Goal: Information Seeking & Learning: Learn about a topic

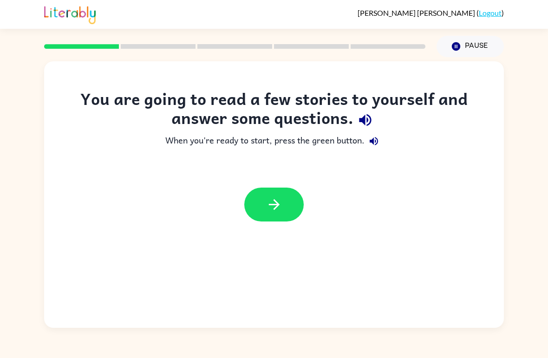
click at [283, 209] on button "button" at bounding box center [273, 204] width 59 height 34
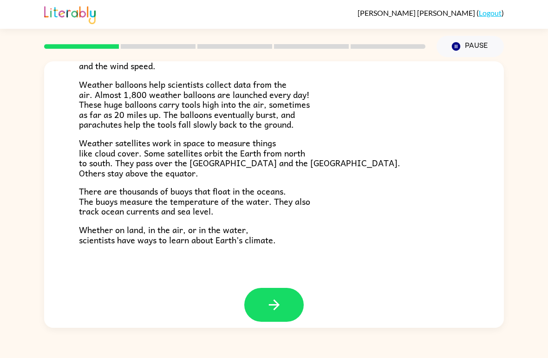
scroll to position [250, 0]
click at [292, 294] on button "button" at bounding box center [273, 305] width 59 height 34
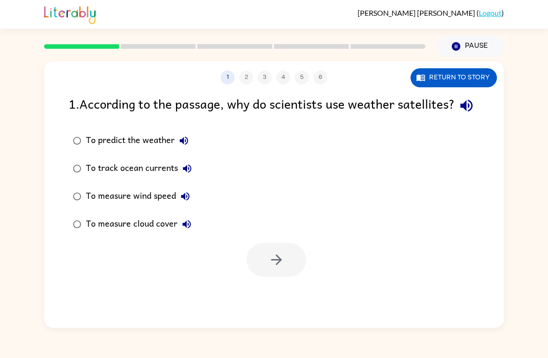
scroll to position [0, 0]
click at [290, 277] on button "button" at bounding box center [275, 260] width 59 height 34
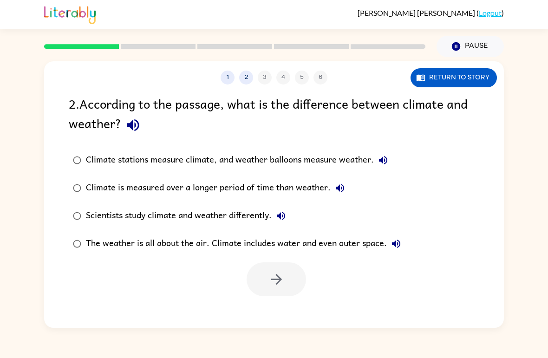
click at [83, 154] on label "Climate stations measure climate, and weather balloons measure weather." at bounding box center [237, 160] width 346 height 28
click at [280, 283] on icon "button" at bounding box center [276, 279] width 16 height 16
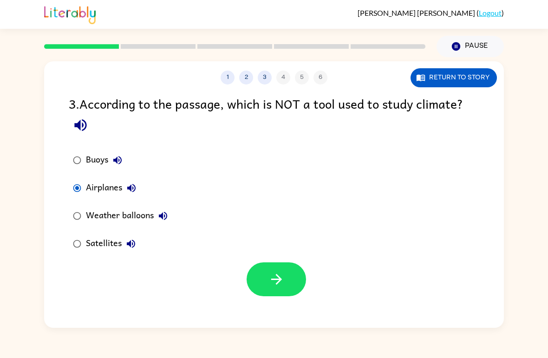
click at [293, 283] on button "button" at bounding box center [275, 279] width 59 height 34
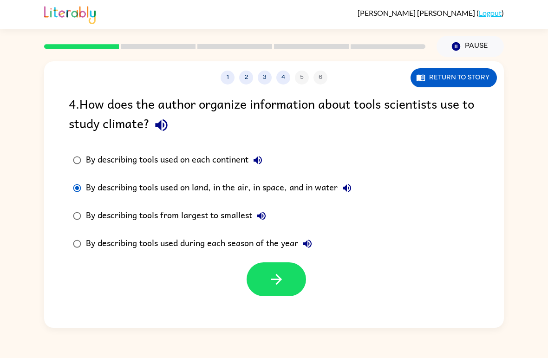
click at [291, 271] on button "button" at bounding box center [275, 279] width 59 height 34
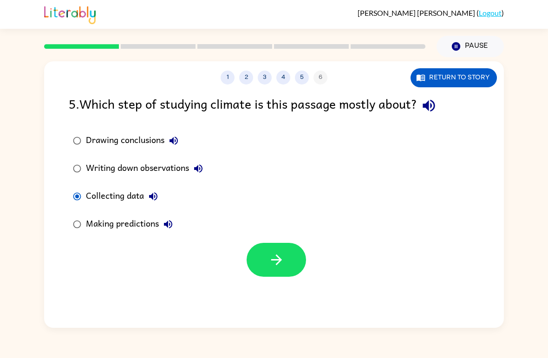
click at [263, 264] on button "button" at bounding box center [275, 260] width 59 height 34
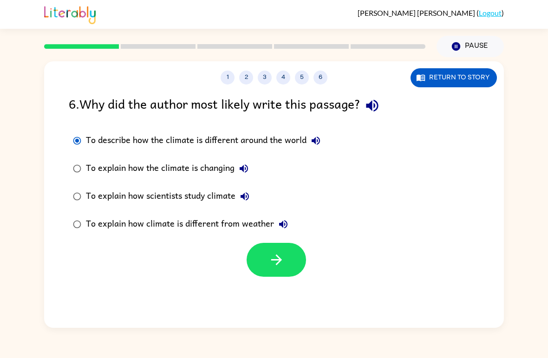
click at [282, 263] on icon "button" at bounding box center [276, 259] width 16 height 16
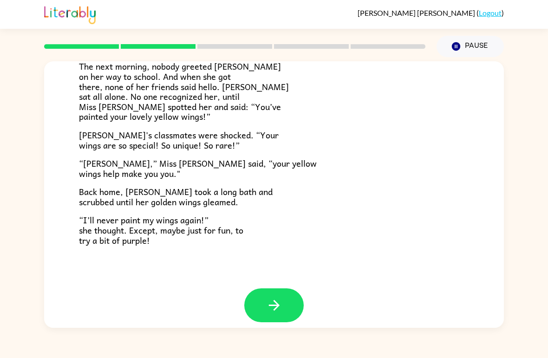
scroll to position [250, 0]
click at [258, 290] on button "button" at bounding box center [273, 305] width 59 height 34
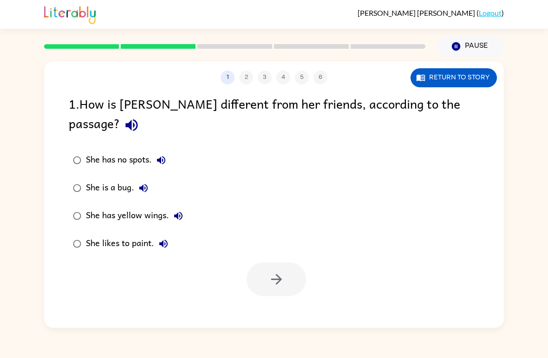
scroll to position [0, 0]
click at [280, 271] on icon "button" at bounding box center [276, 279] width 16 height 16
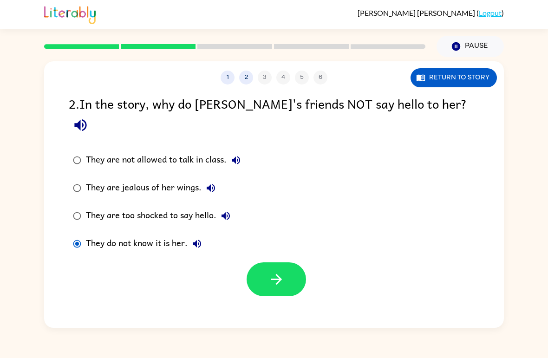
click at [310, 288] on div "1 2 3 4 5 6 Return to story 2 . In the story, why do [PERSON_NAME]'s friends NO…" at bounding box center [273, 194] width 459 height 266
click at [294, 268] on button "button" at bounding box center [275, 279] width 59 height 34
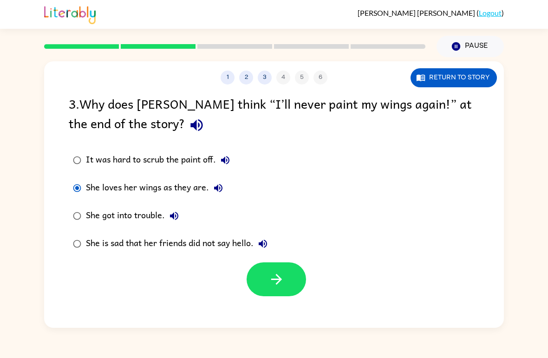
click at [262, 281] on button "button" at bounding box center [275, 279] width 59 height 34
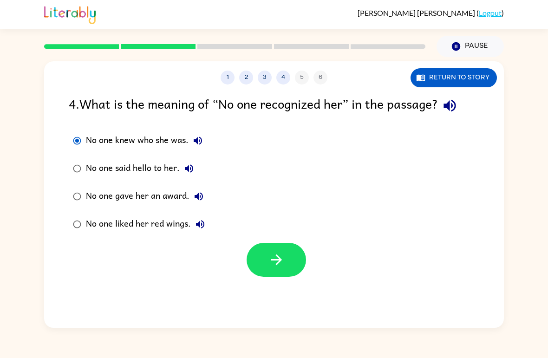
click at [260, 270] on button "button" at bounding box center [275, 260] width 59 height 34
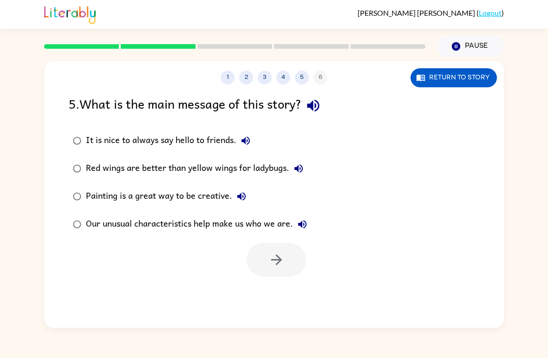
click at [103, 223] on div "Our unusual characteristics help make us who we are." at bounding box center [199, 224] width 226 height 19
click at [277, 268] on icon "button" at bounding box center [276, 259] width 16 height 16
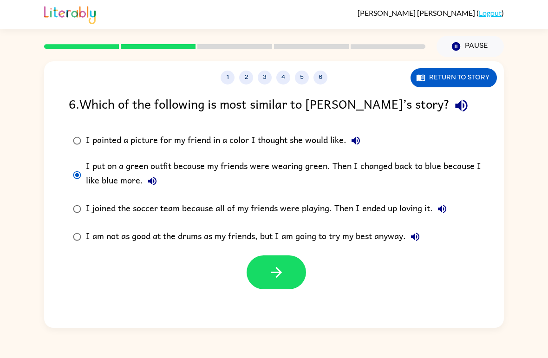
click at [280, 282] on button "button" at bounding box center [275, 272] width 59 height 34
click at [282, 280] on div at bounding box center [275, 272] width 59 height 34
click at [277, 283] on div at bounding box center [275, 272] width 59 height 34
click at [283, 280] on div at bounding box center [275, 272] width 59 height 34
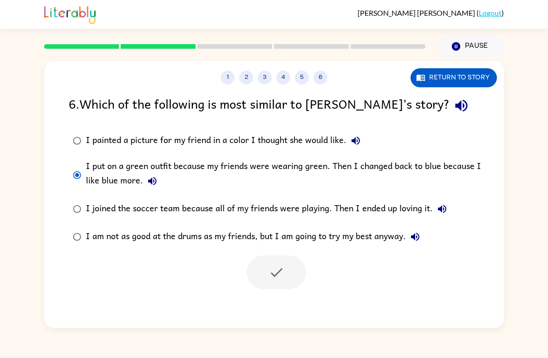
click at [290, 278] on div at bounding box center [275, 272] width 59 height 34
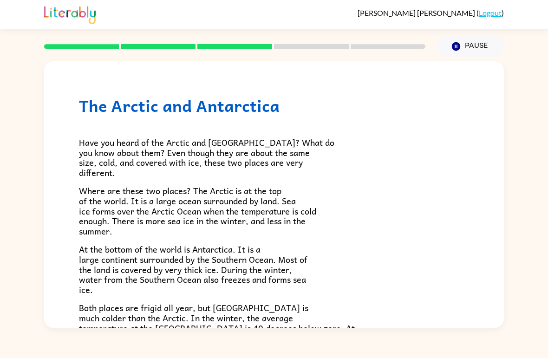
click at [299, 269] on span "At the bottom of the world is Antarctica. It is a large continent surrounded by…" at bounding box center [193, 268] width 228 height 53
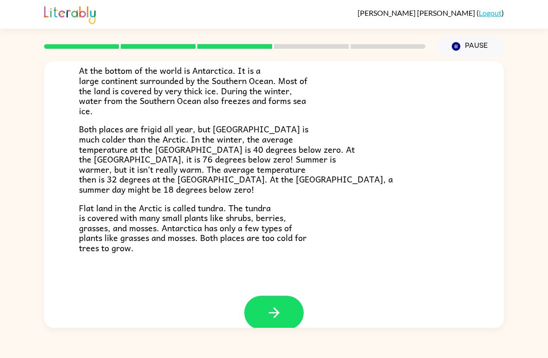
scroll to position [178, 0]
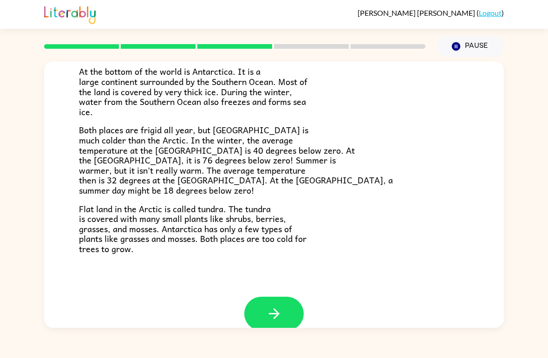
click at [292, 305] on button "button" at bounding box center [273, 313] width 59 height 34
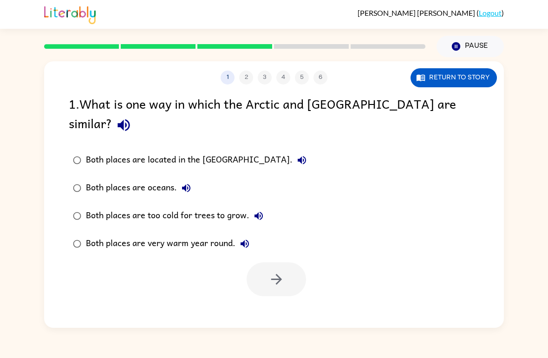
scroll to position [0, 0]
click at [97, 206] on div "Both places are too cold for trees to grow." at bounding box center [177, 215] width 182 height 19
click at [290, 264] on button "button" at bounding box center [275, 279] width 59 height 34
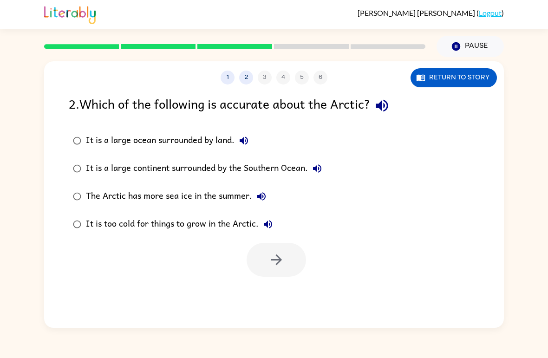
click at [279, 258] on div at bounding box center [275, 260] width 59 height 34
click at [147, 251] on div at bounding box center [273, 257] width 459 height 39
click at [264, 263] on button "button" at bounding box center [275, 260] width 59 height 34
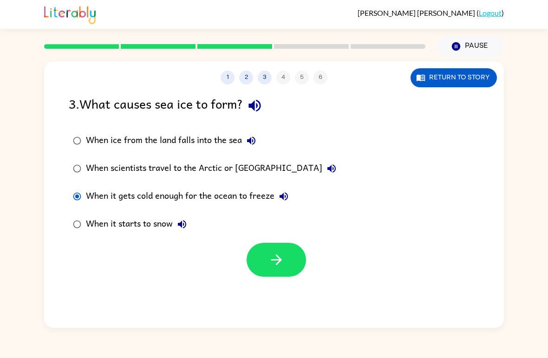
click at [266, 259] on button "button" at bounding box center [275, 260] width 59 height 34
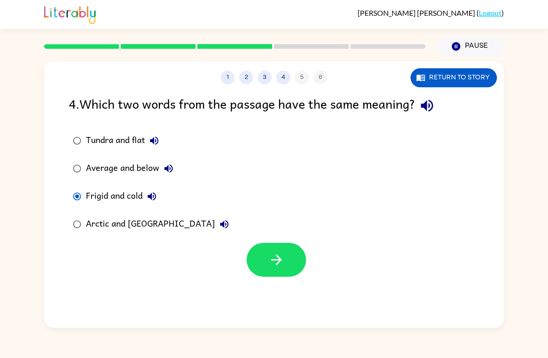
click at [277, 257] on icon "button" at bounding box center [276, 259] width 11 height 11
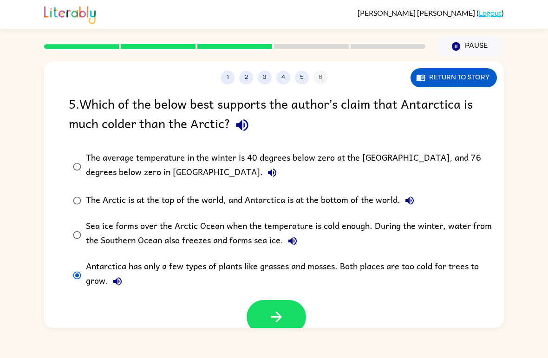
click at [281, 333] on div "[PERSON_NAME] ( Logout ) Pause Pause 1 2 3 4 5 6 Return to story 5 . Which of t…" at bounding box center [274, 179] width 548 height 358
click at [281, 332] on div "[PERSON_NAME] ( Logout ) Pause Pause 1 2 3 4 5 6 Return to story 5 . Which of t…" at bounding box center [274, 179] width 548 height 358
click at [264, 311] on button "button" at bounding box center [275, 317] width 59 height 34
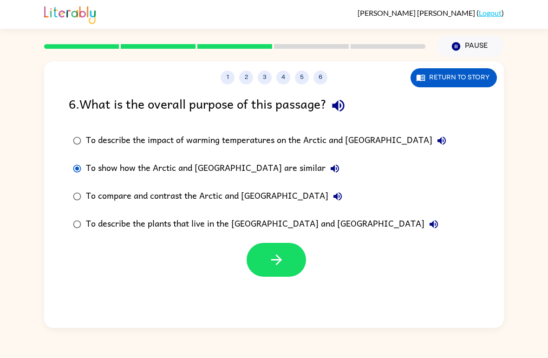
click at [263, 274] on button "button" at bounding box center [275, 260] width 59 height 34
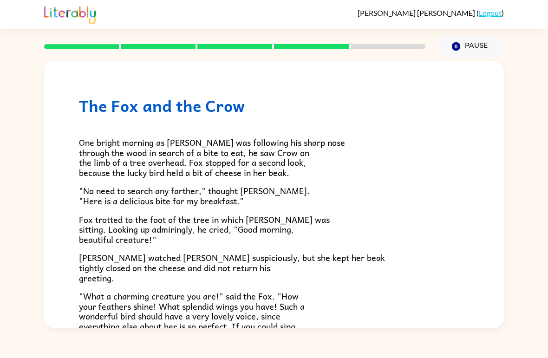
click at [458, 143] on p "One bright morning as [PERSON_NAME] was following his sharp nose through the wo…" at bounding box center [274, 157] width 390 height 40
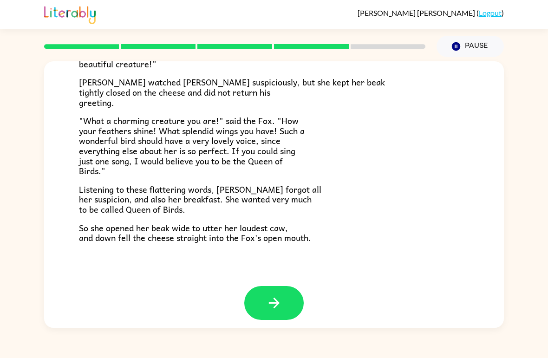
scroll to position [174, 0]
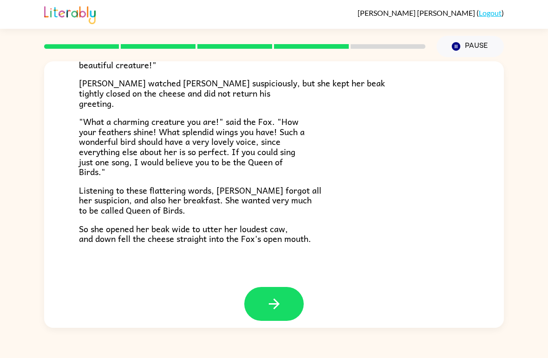
click at [267, 302] on icon "button" at bounding box center [274, 304] width 16 height 16
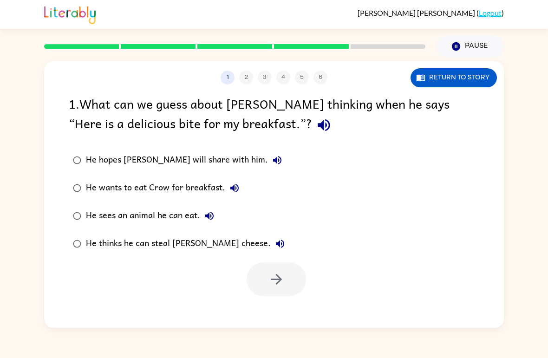
scroll to position [0, 0]
click at [253, 280] on button "button" at bounding box center [275, 279] width 59 height 34
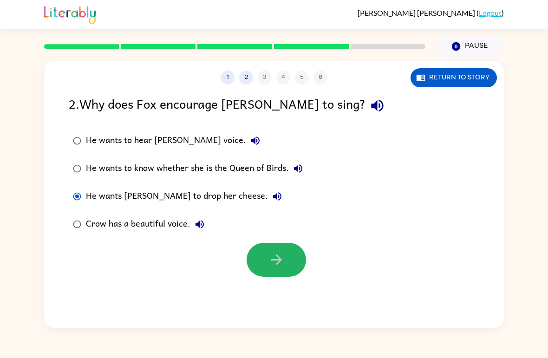
click at [287, 268] on button "button" at bounding box center [275, 260] width 59 height 34
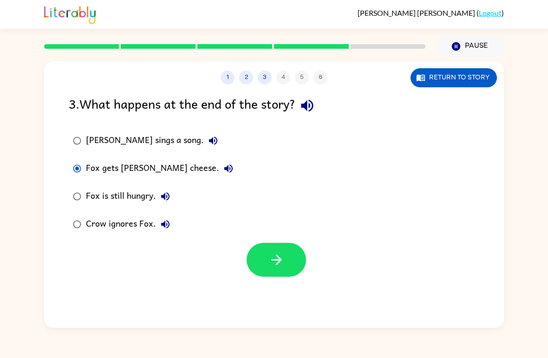
click at [276, 257] on icon "button" at bounding box center [276, 259] width 16 height 16
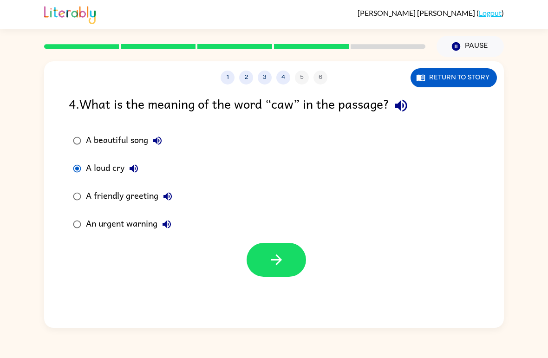
click at [272, 263] on icon "button" at bounding box center [276, 259] width 16 height 16
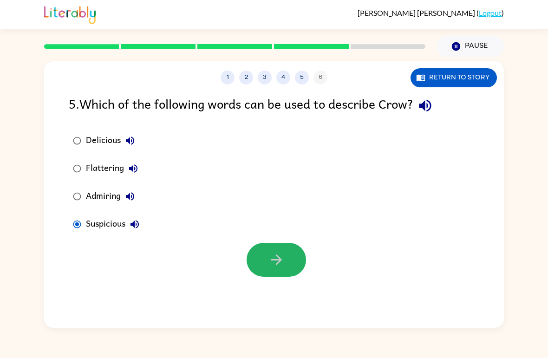
click at [277, 264] on icon "button" at bounding box center [276, 259] width 11 height 11
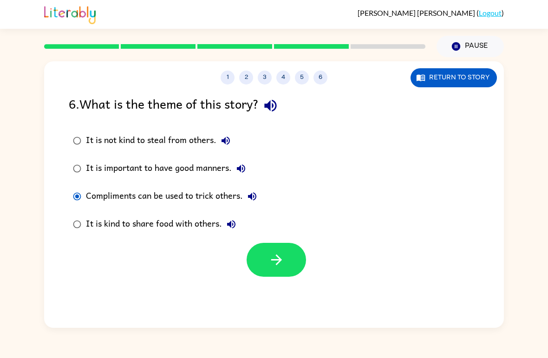
click at [270, 262] on icon "button" at bounding box center [276, 259] width 16 height 16
